Goal: Find specific page/section: Find specific page/section

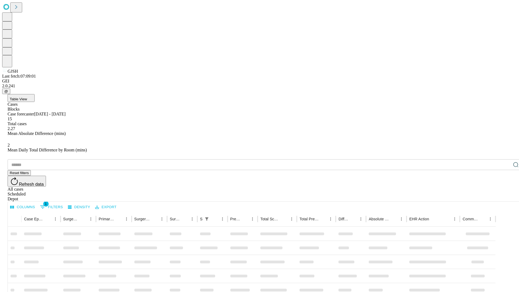
click at [504, 196] on div "Depot" at bounding box center [265, 198] width 514 height 5
